Goal: Task Accomplishment & Management: Manage account settings

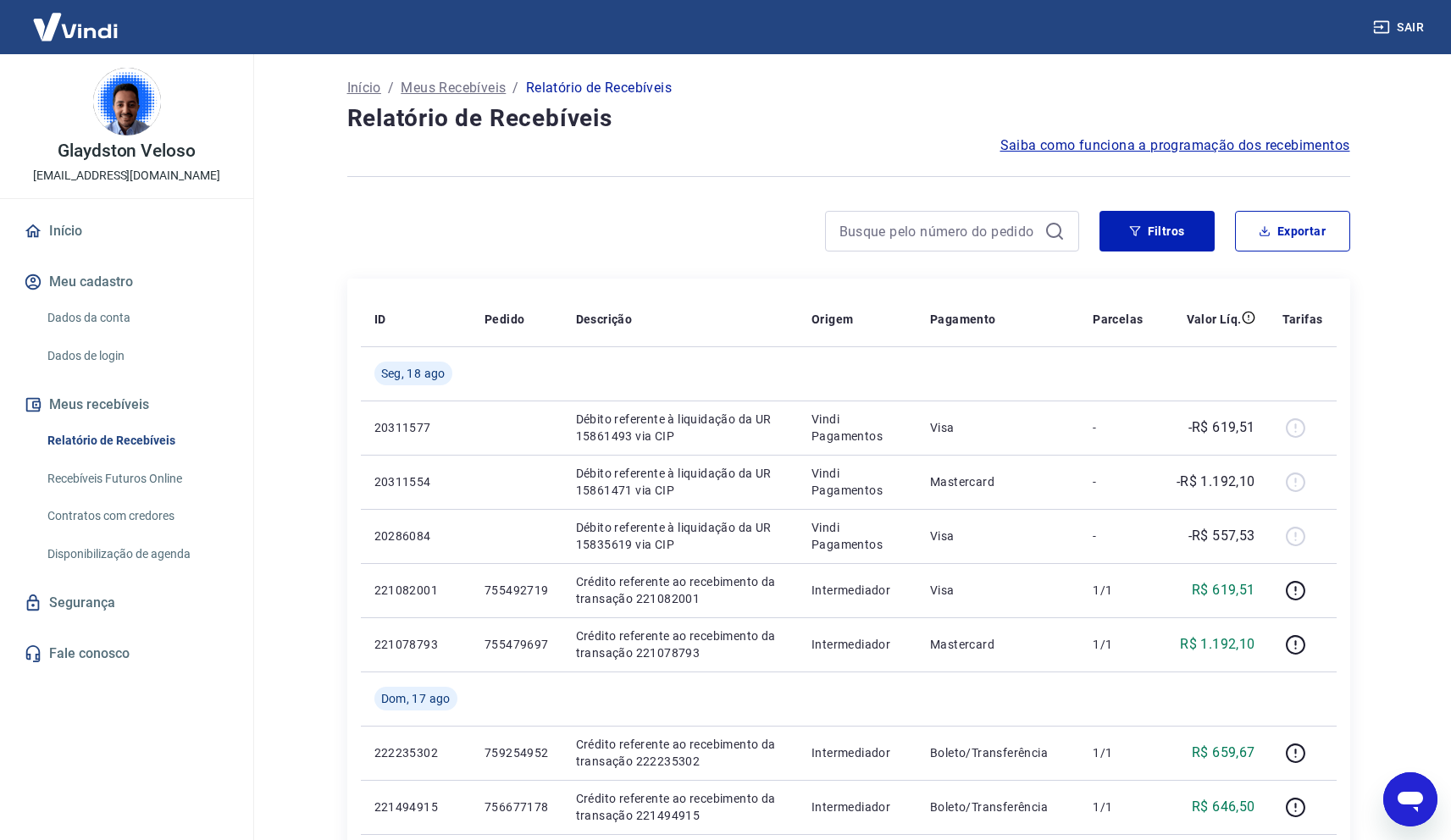
click at [353, 92] on p "Início" at bounding box center [363, 88] width 34 height 20
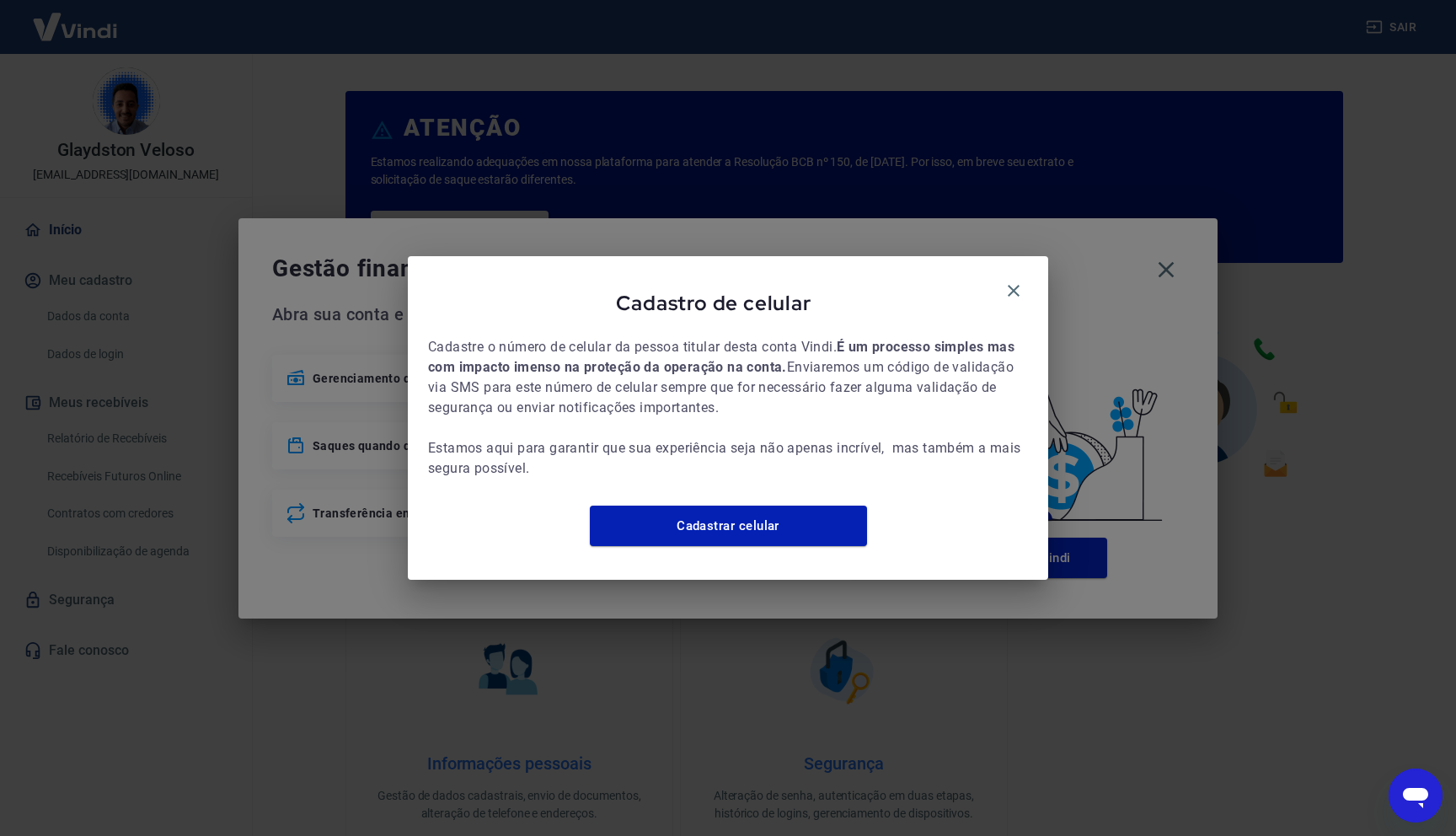
click at [1007, 266] on div "Cadastro de celular Cadastre o número de celular da pessoa titular desta conta …" at bounding box center [728, 417] width 641 height 323
click at [1007, 280] on icon "button" at bounding box center [1013, 290] width 20 height 20
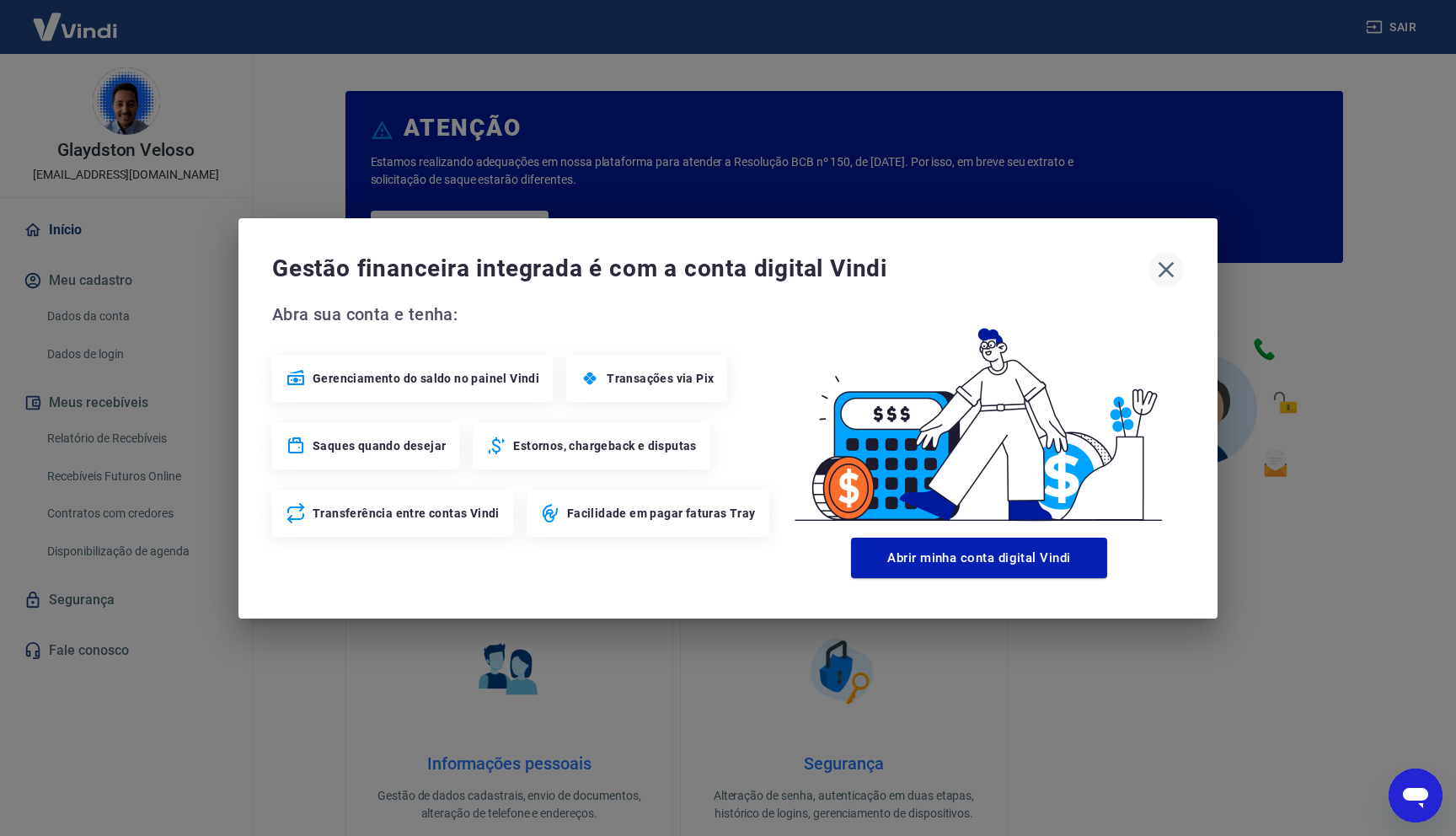
click at [1169, 274] on icon "button" at bounding box center [1166, 270] width 27 height 27
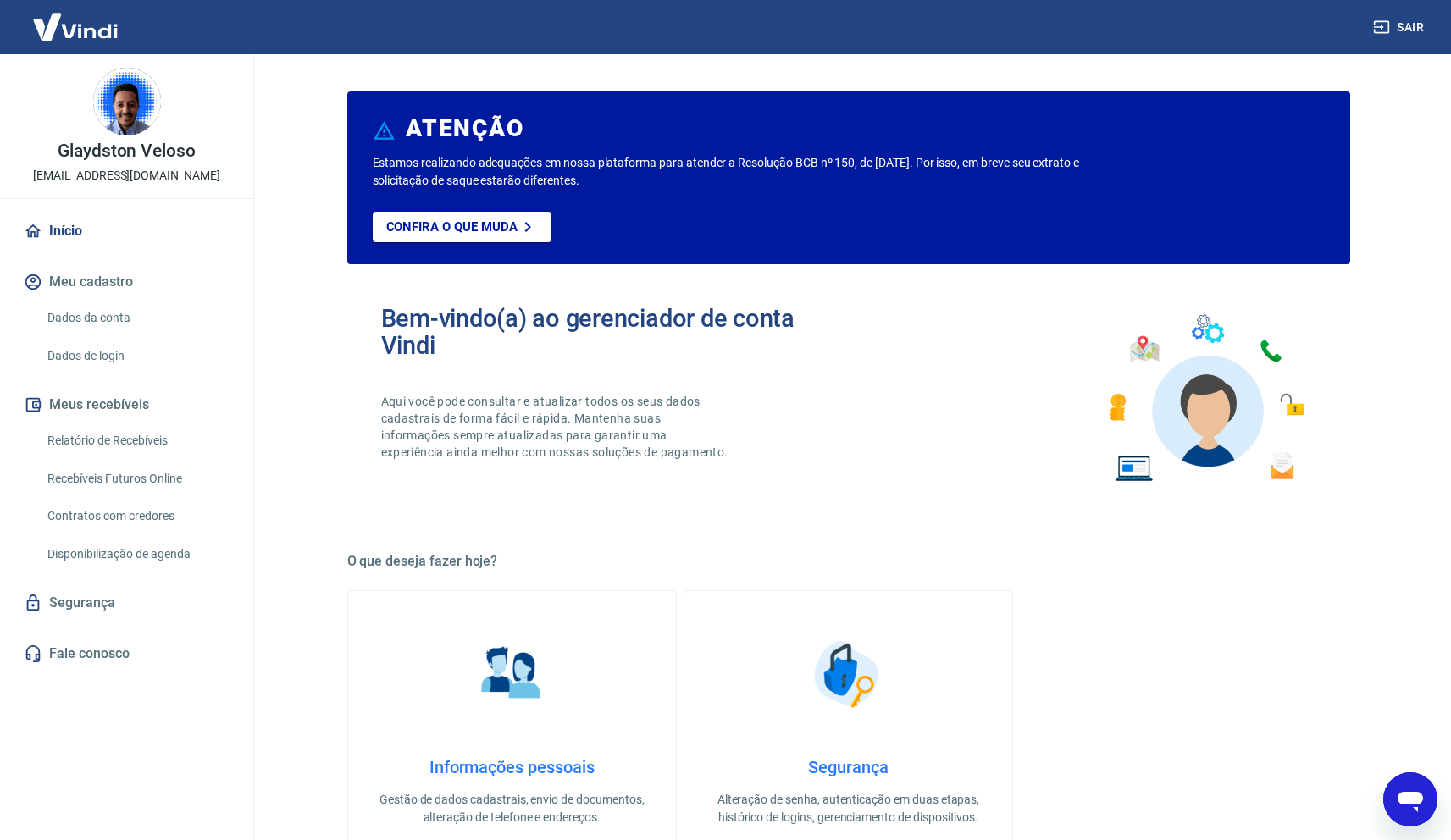
click at [107, 242] on link "Início" at bounding box center [127, 231] width 212 height 37
click at [146, 474] on link "Recebíveis Futuros Online" at bounding box center [136, 479] width 192 height 35
click at [144, 449] on link "Relatório de Recebíveis" at bounding box center [136, 441] width 192 height 35
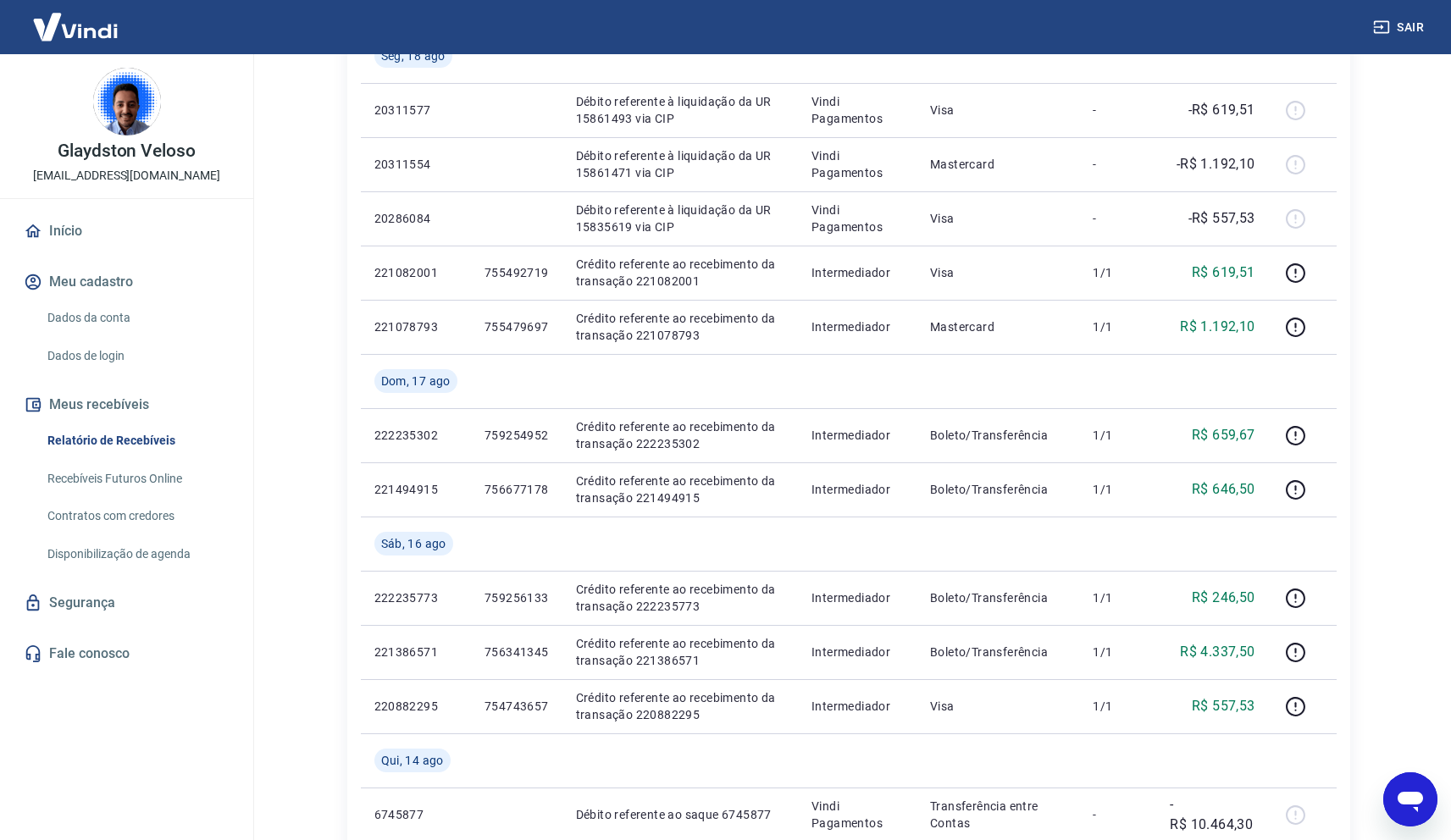
scroll to position [284, 0]
